Goal: Task Accomplishment & Management: Use online tool/utility

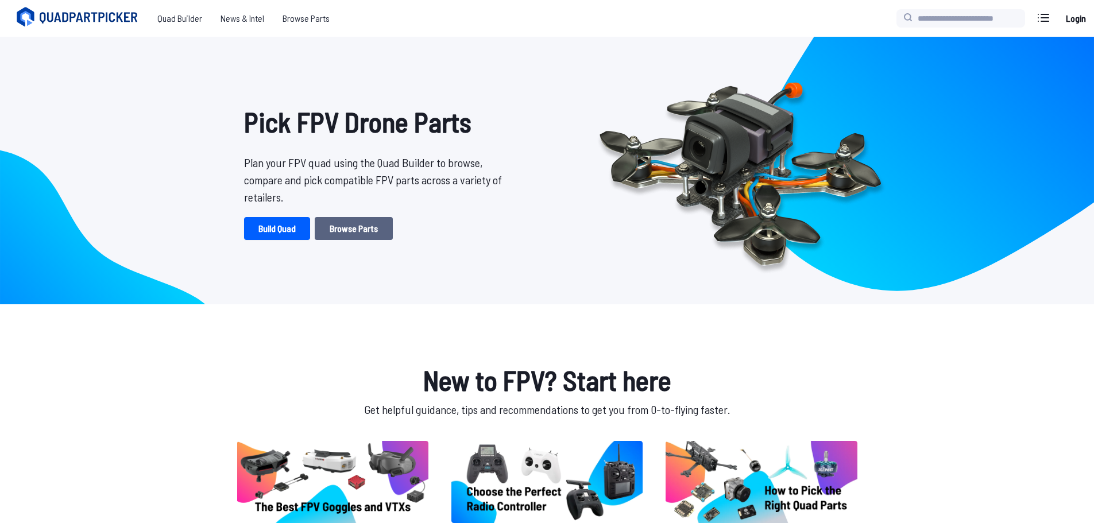
click at [352, 225] on link "Browse Parts" at bounding box center [354, 228] width 78 height 23
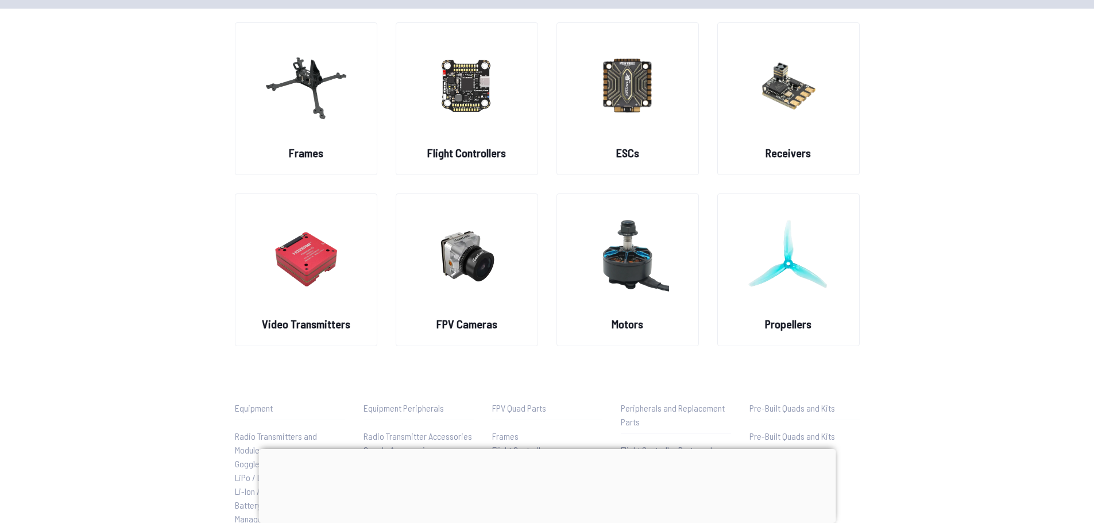
scroll to position [95, 0]
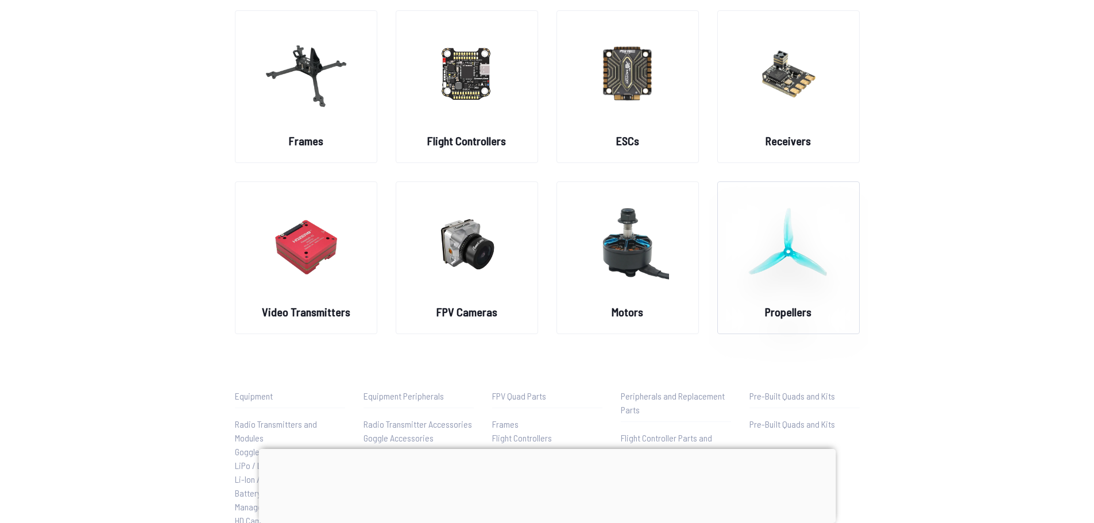
click at [759, 262] on img at bounding box center [788, 244] width 83 height 101
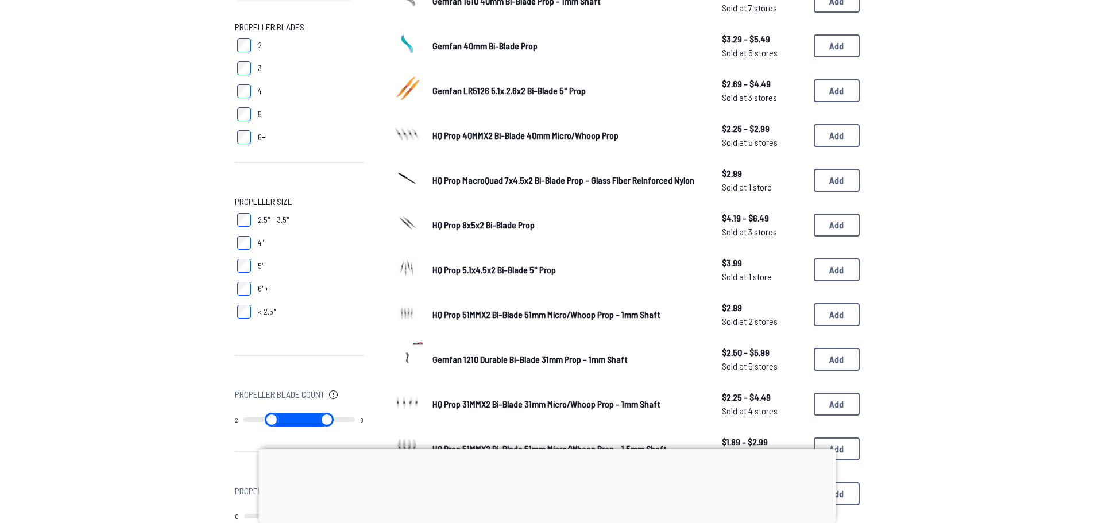
scroll to position [172, 0]
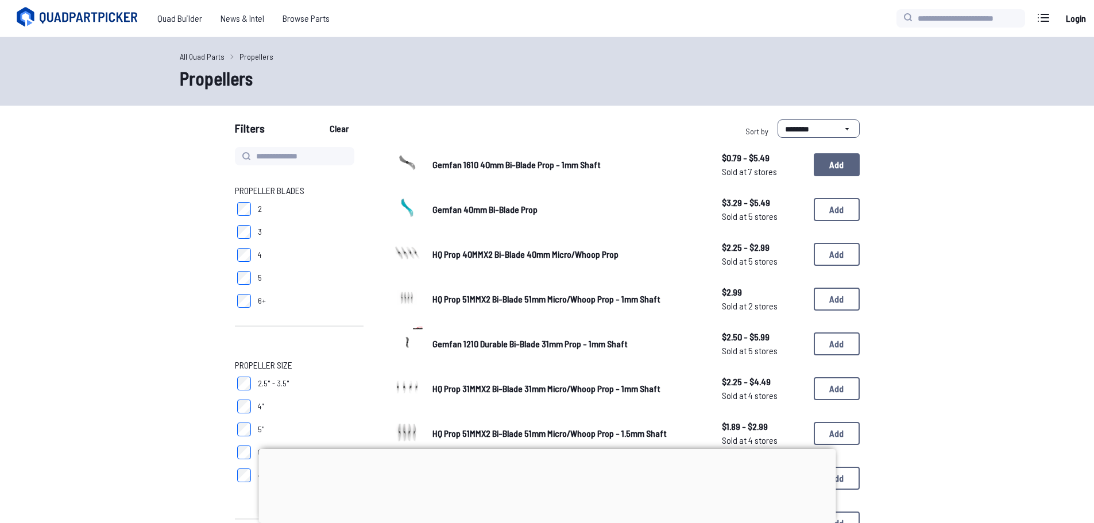
click at [836, 164] on button "Add" at bounding box center [837, 164] width 46 height 23
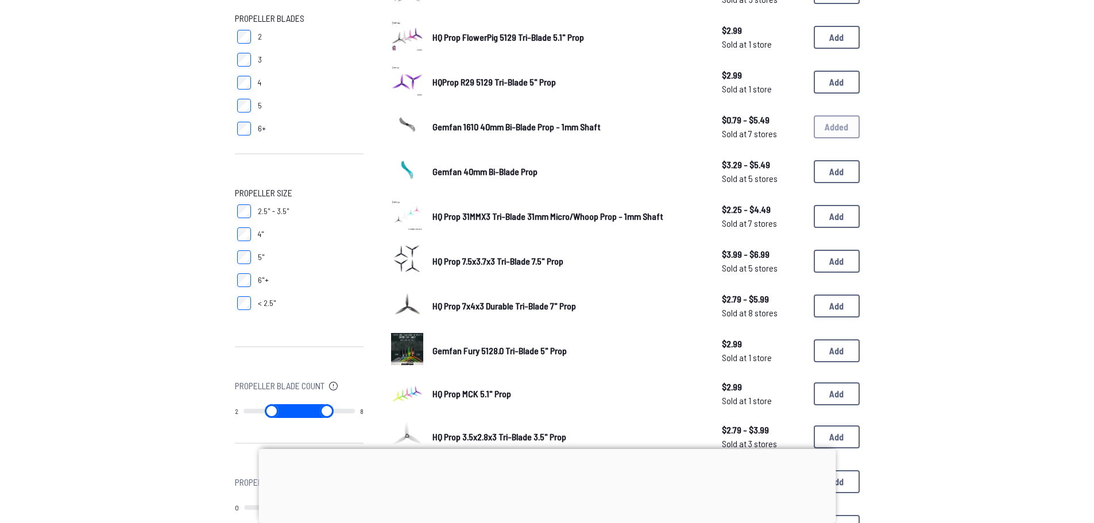
scroll to position [191, 0]
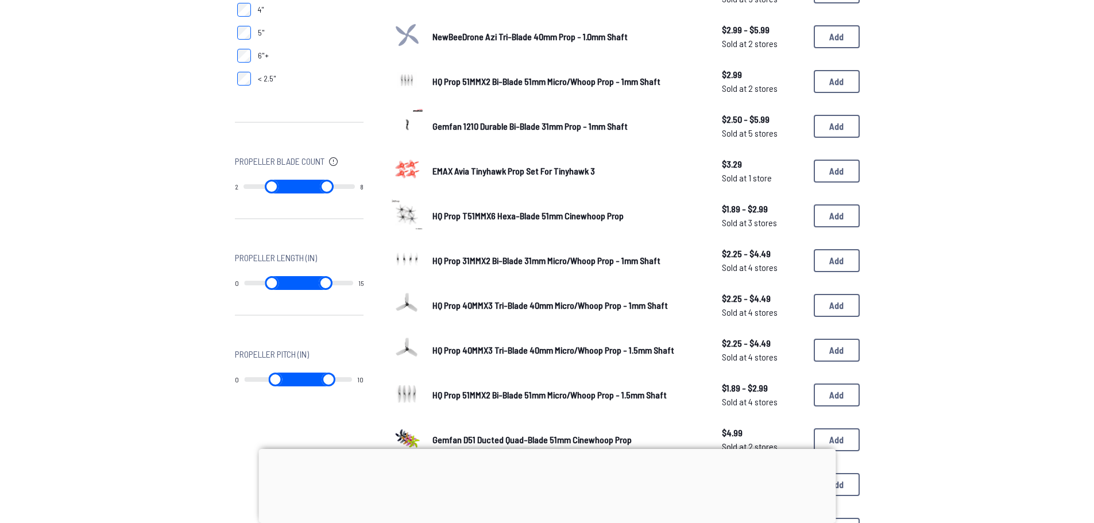
scroll to position [402, 0]
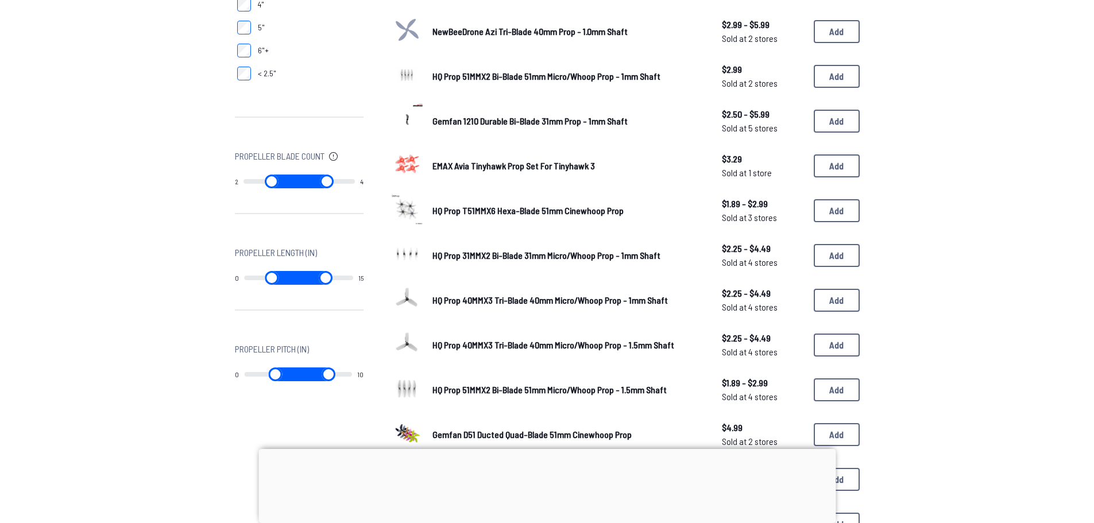
type input "*"
drag, startPoint x: 347, startPoint y: 182, endPoint x: 370, endPoint y: 183, distance: 23.6
click at [355, 183] on input "range" at bounding box center [327, 182] width 56 height 14
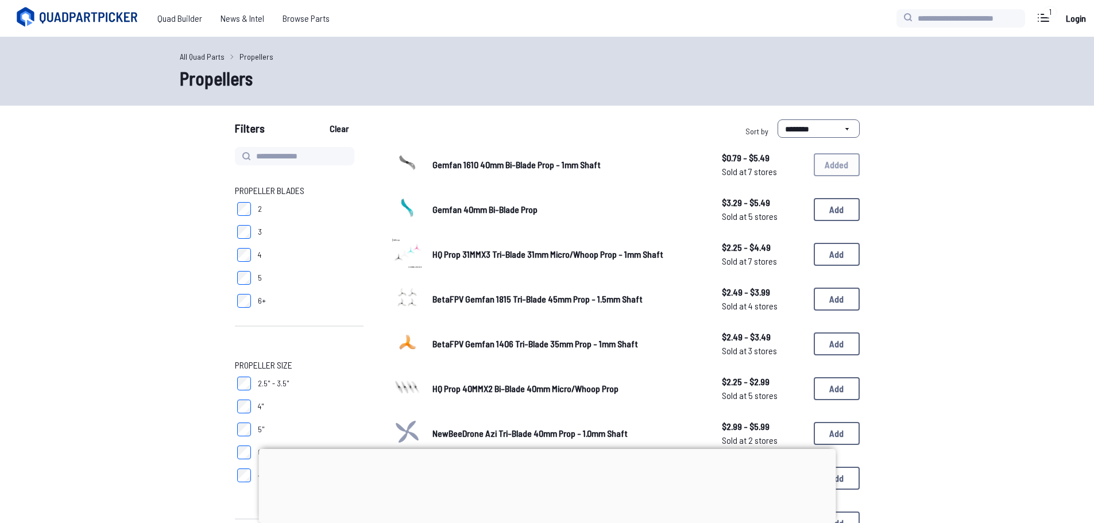
drag, startPoint x: 347, startPoint y: 278, endPoint x: 264, endPoint y: 340, distance: 103.4
type input "*"
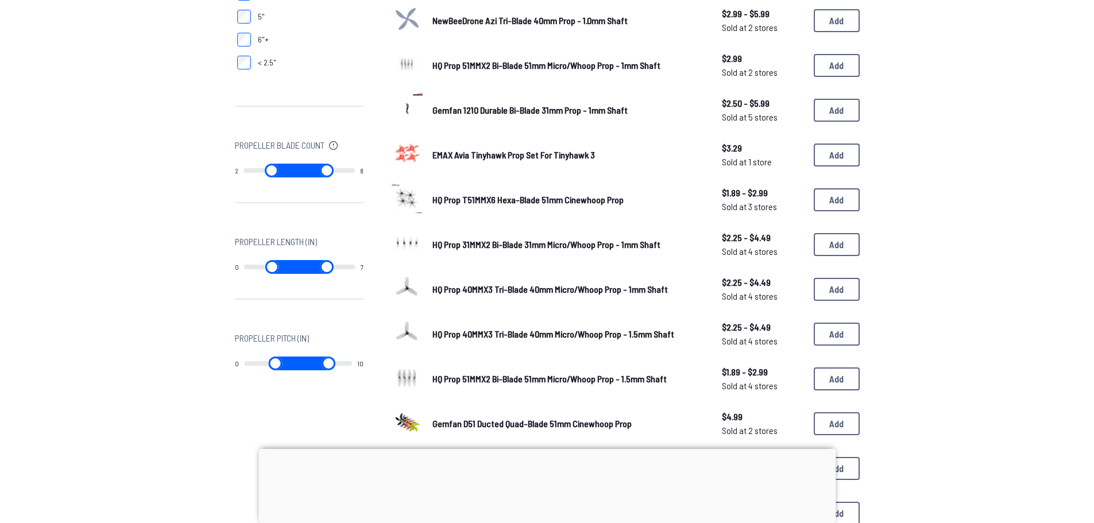
scroll to position [421, 0]
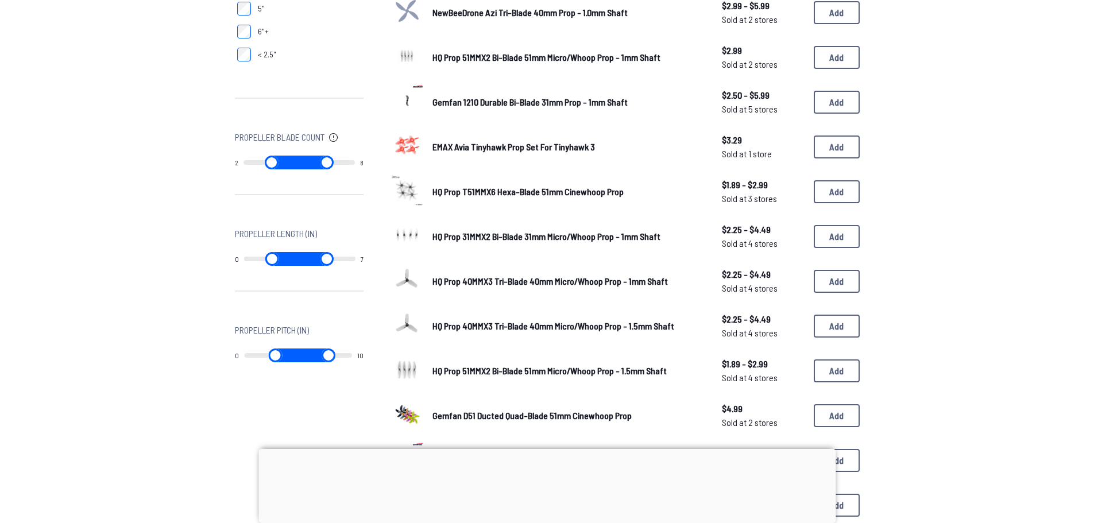
type input "**"
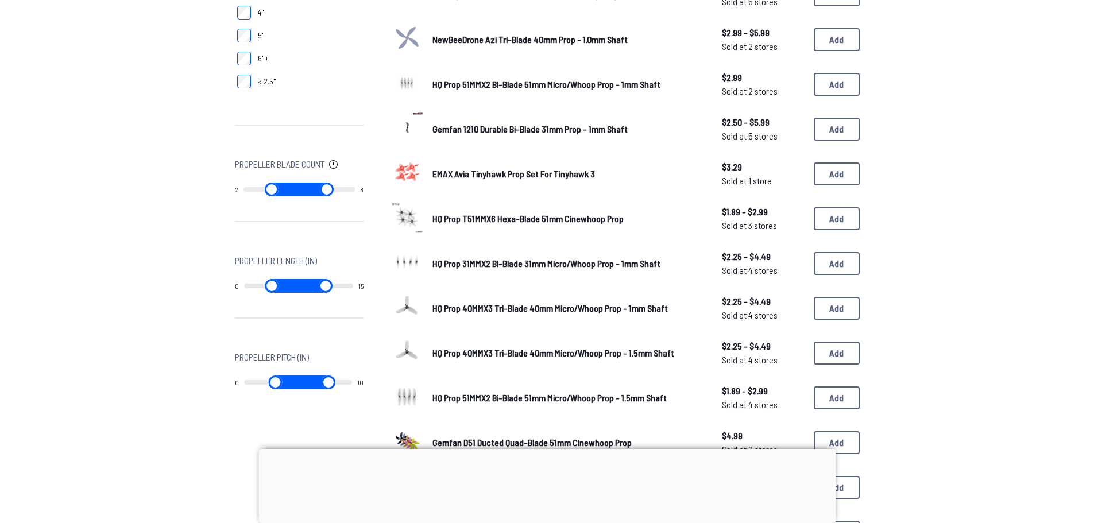
scroll to position [478, 0]
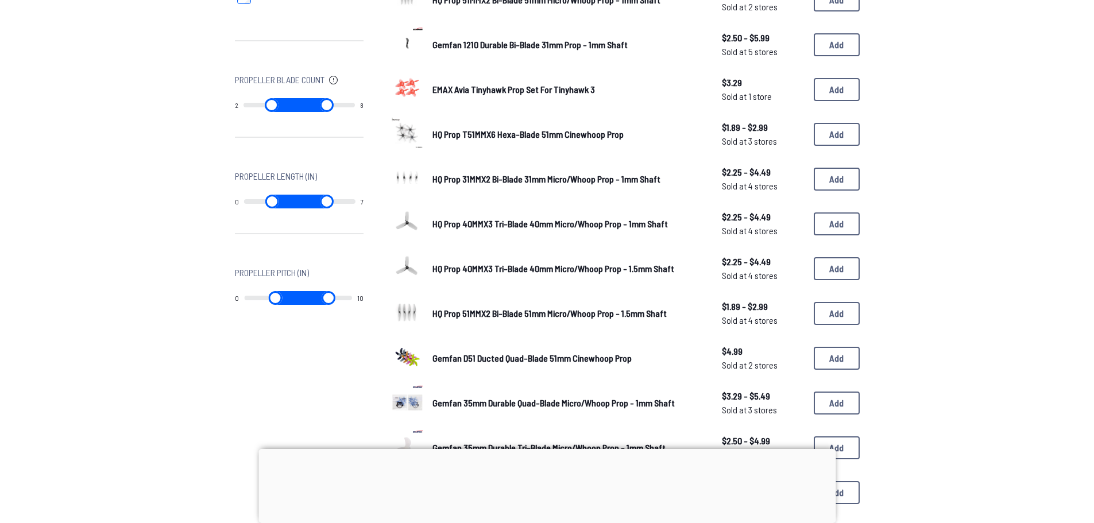
drag, startPoint x: 344, startPoint y: 200, endPoint x: 266, endPoint y: 204, distance: 77.6
type input "*"
click at [299, 204] on input "range" at bounding box center [327, 202] width 56 height 14
type input "*"
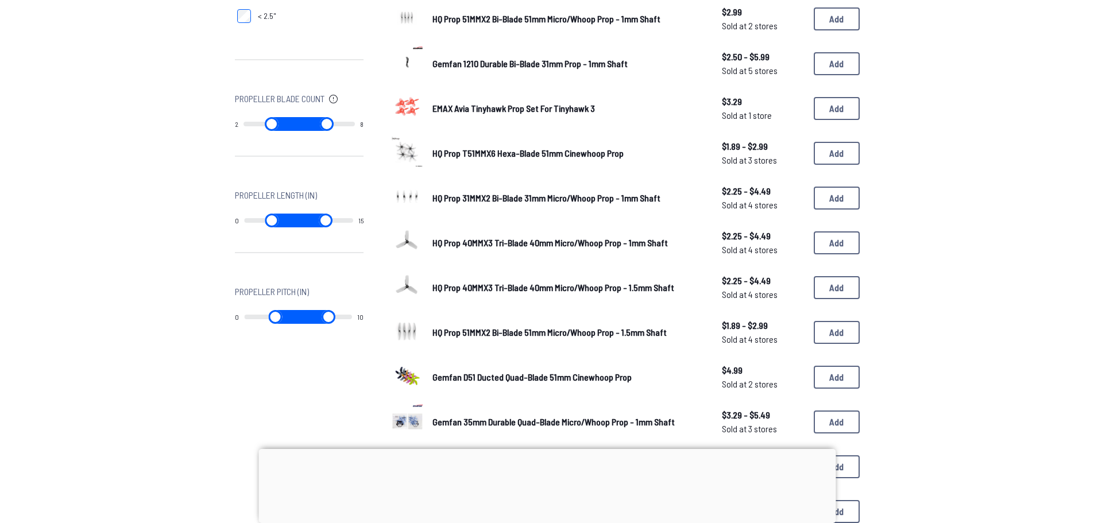
type input "*"
drag, startPoint x: 301, startPoint y: 218, endPoint x: 390, endPoint y: 219, distance: 89.0
click at [353, 219] on input "range" at bounding box center [325, 221] width 55 height 14
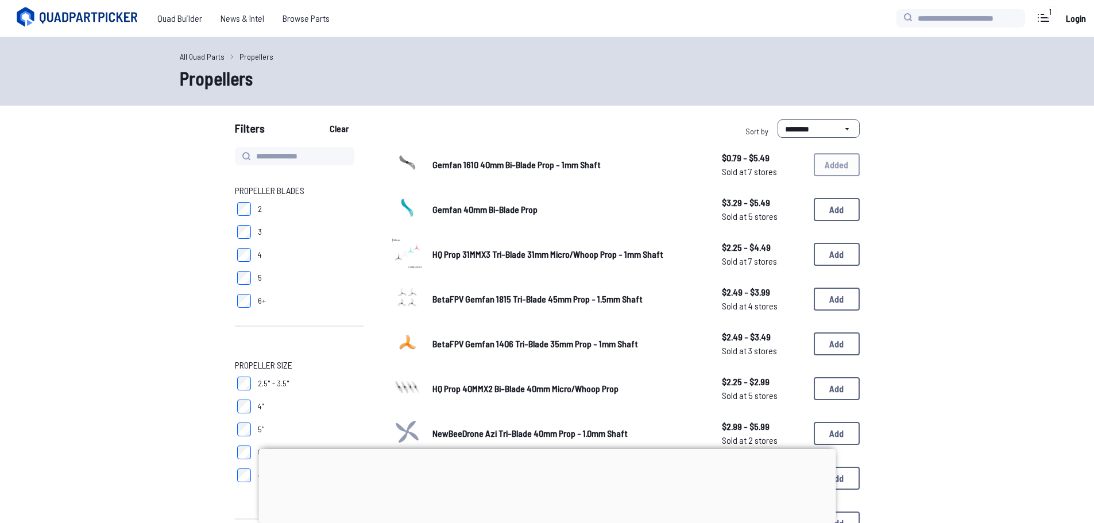
click at [936, 9] on div "1 Current Build Edit Build Propellers Gemfan 1610 40mm Bi-Blade Prop - 1mm Shaf…" at bounding box center [993, 18] width 193 height 24
click at [935, 20] on input "search" at bounding box center [961, 18] width 129 height 18
type input "*********"
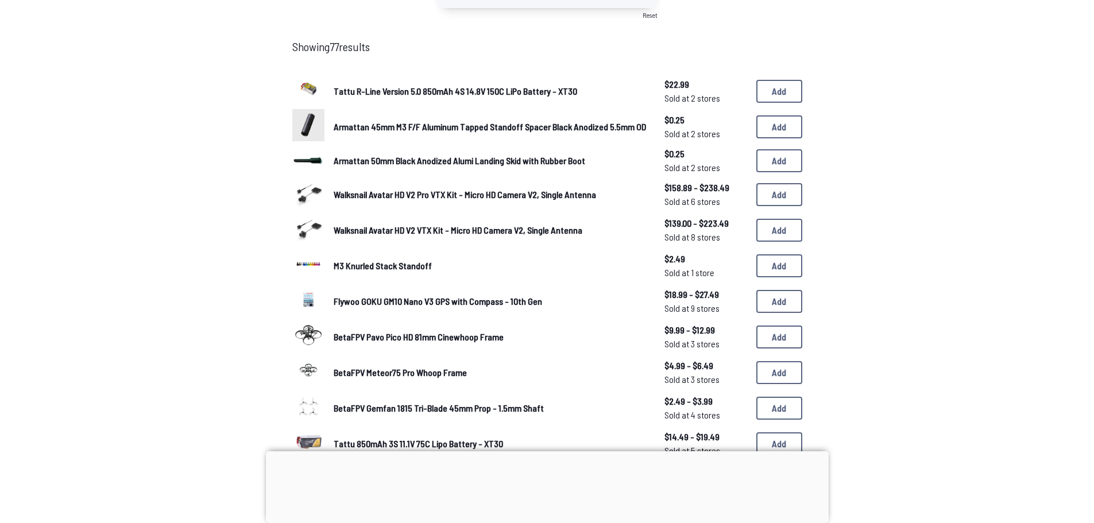
scroll to position [134, 0]
